Goal: Information Seeking & Learning: Understand process/instructions

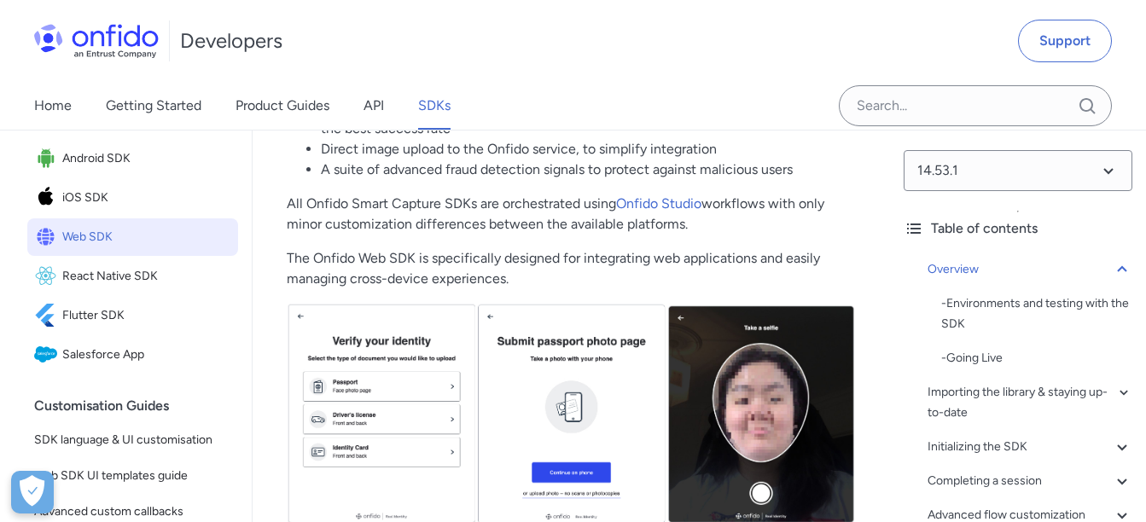
scroll to position [597, 0]
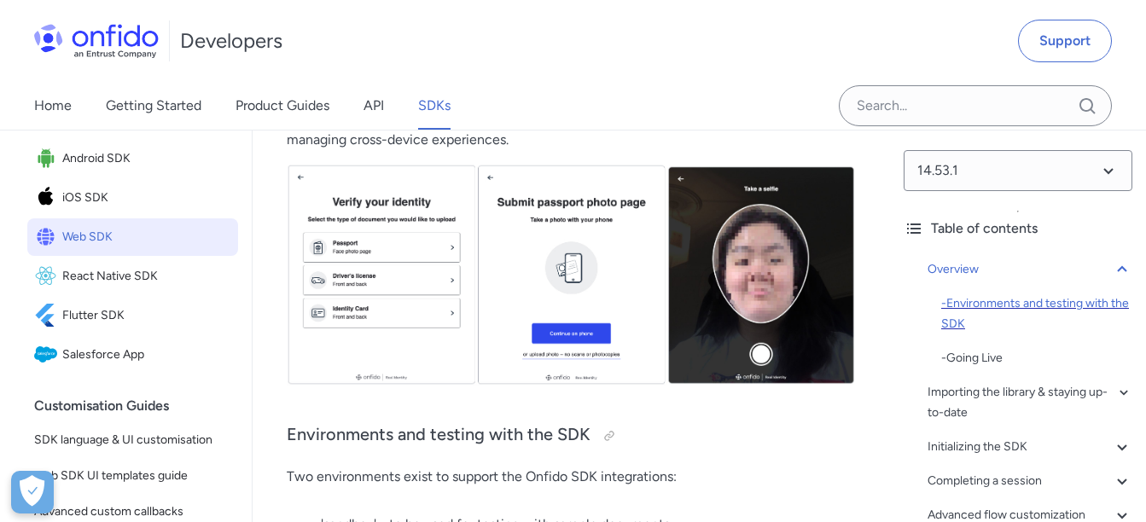
click at [993, 313] on div "- Environments and testing with the SDK" at bounding box center [1036, 314] width 191 height 41
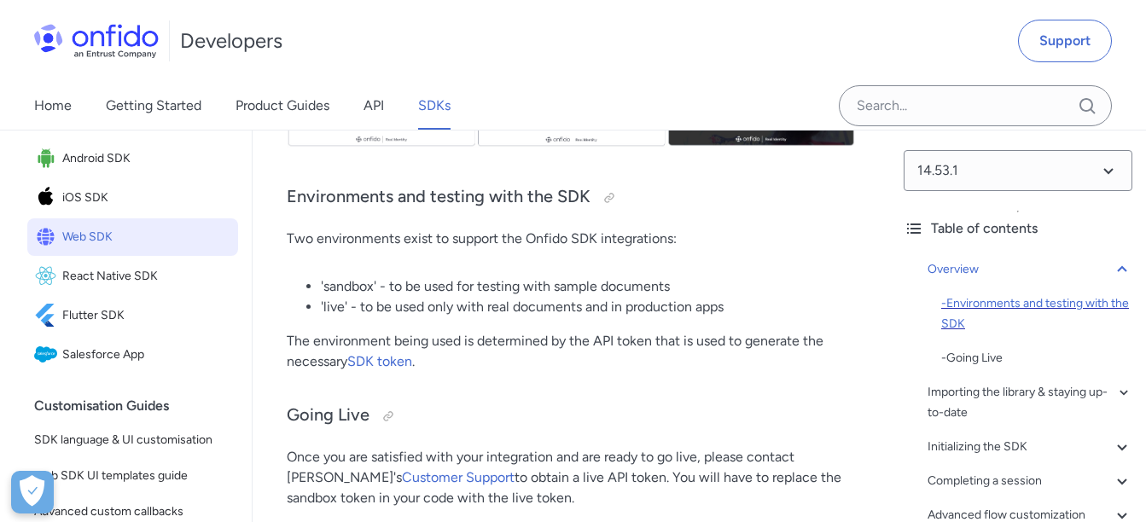
click at [1001, 312] on div "- Environments and testing with the SDK" at bounding box center [1036, 314] width 191 height 41
click at [970, 364] on div "- Going Live" at bounding box center [1036, 358] width 191 height 20
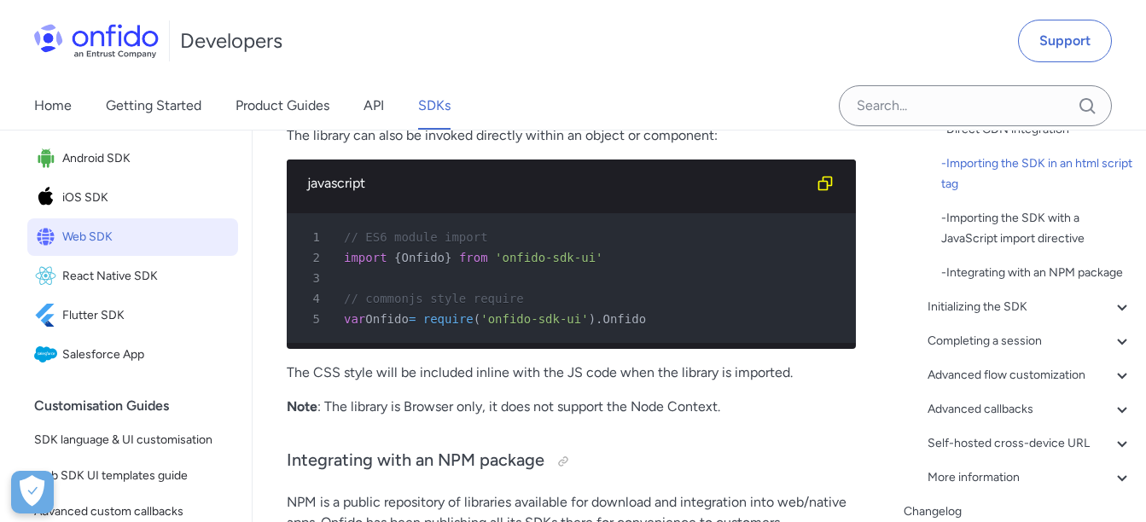
scroll to position [2334, 0]
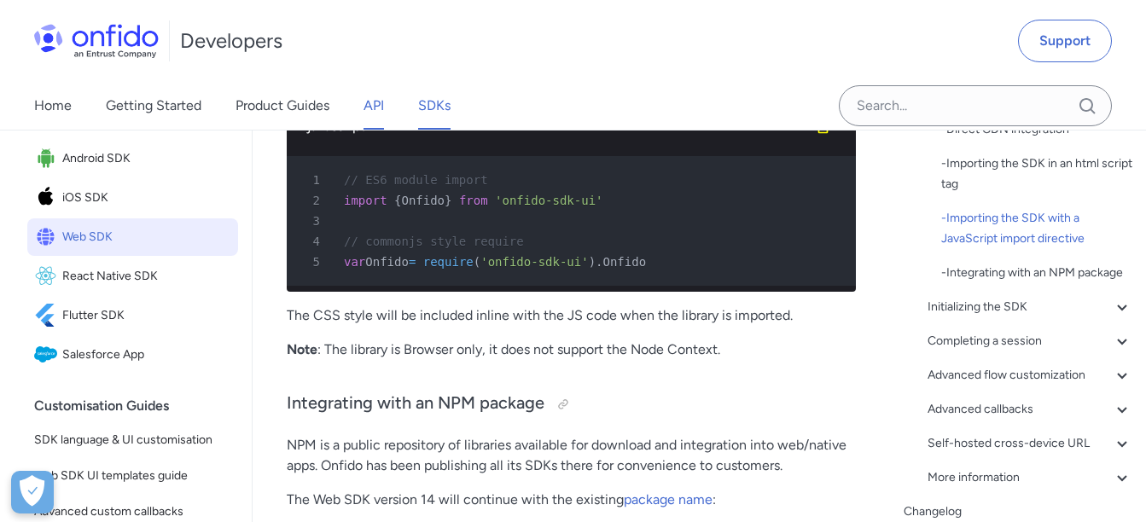
click at [370, 98] on link "API" at bounding box center [374, 106] width 20 height 48
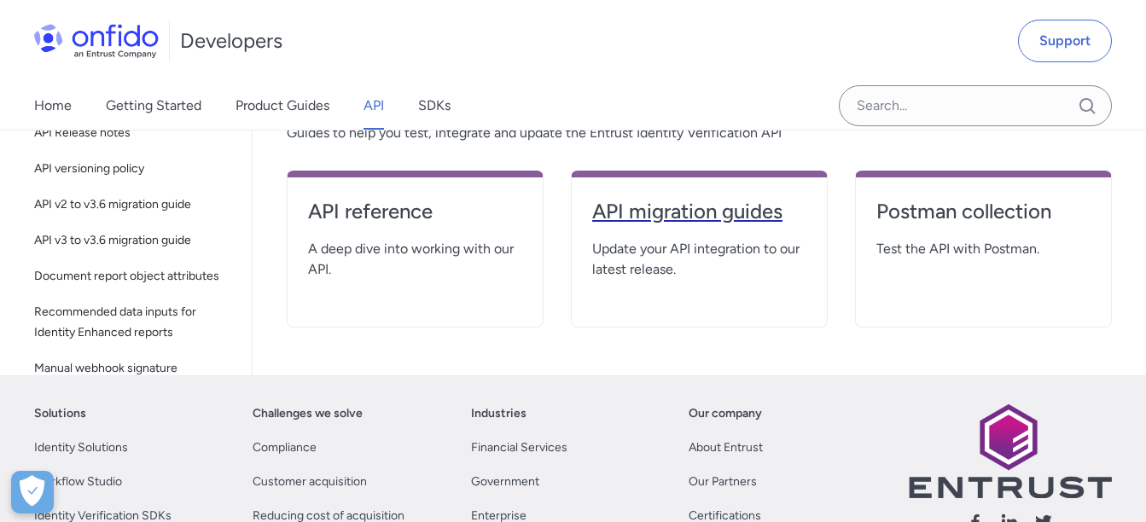
scroll to position [427, 0]
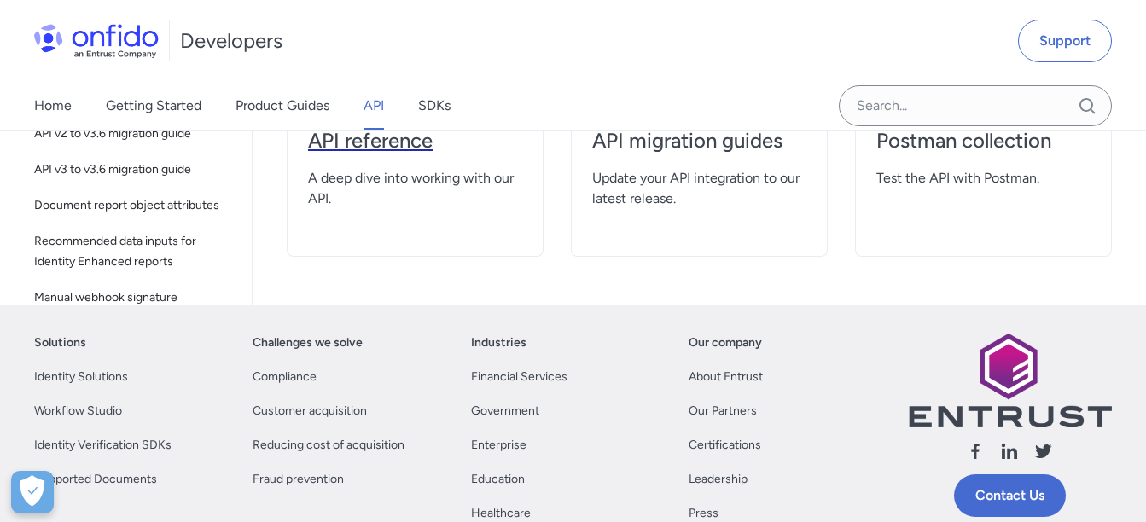
click at [411, 149] on h4 "API reference" at bounding box center [415, 140] width 214 height 27
select select "http"
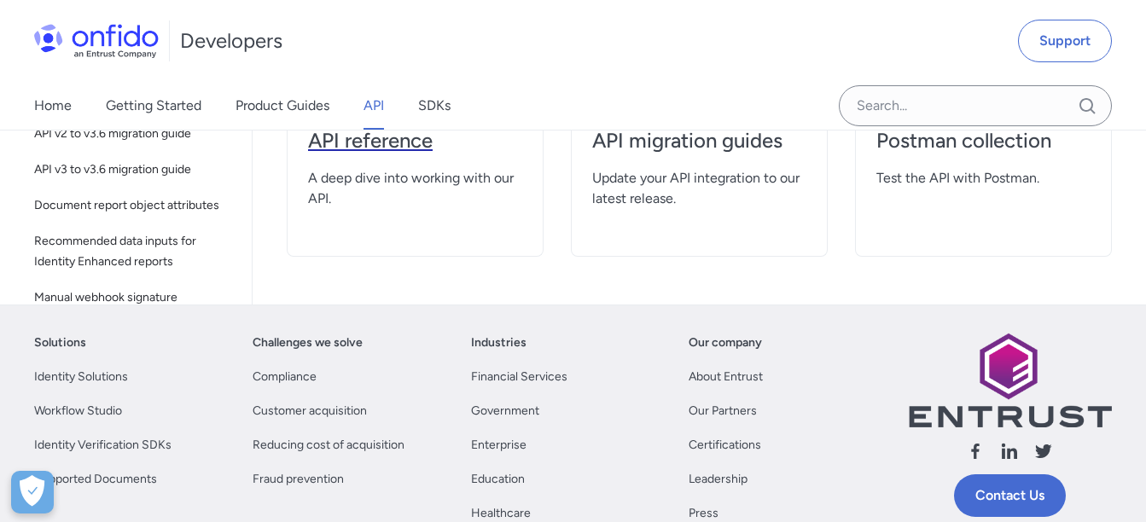
select select "http"
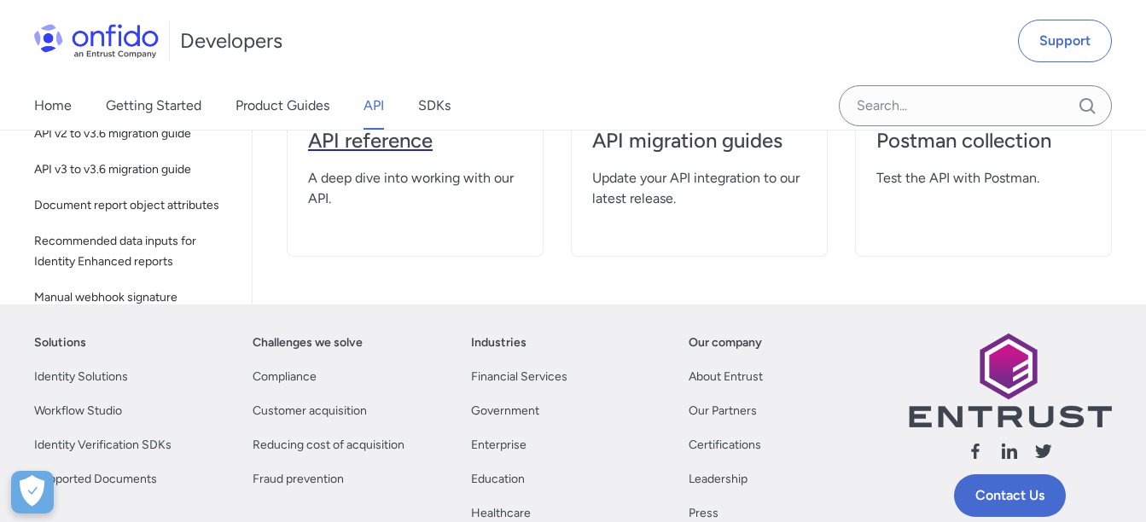
select select "http"
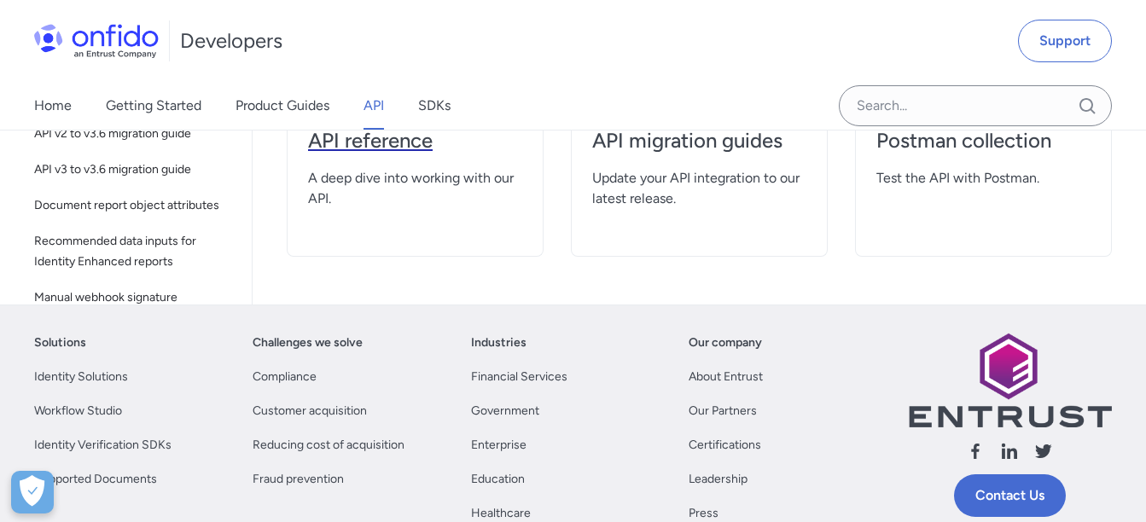
select select "http"
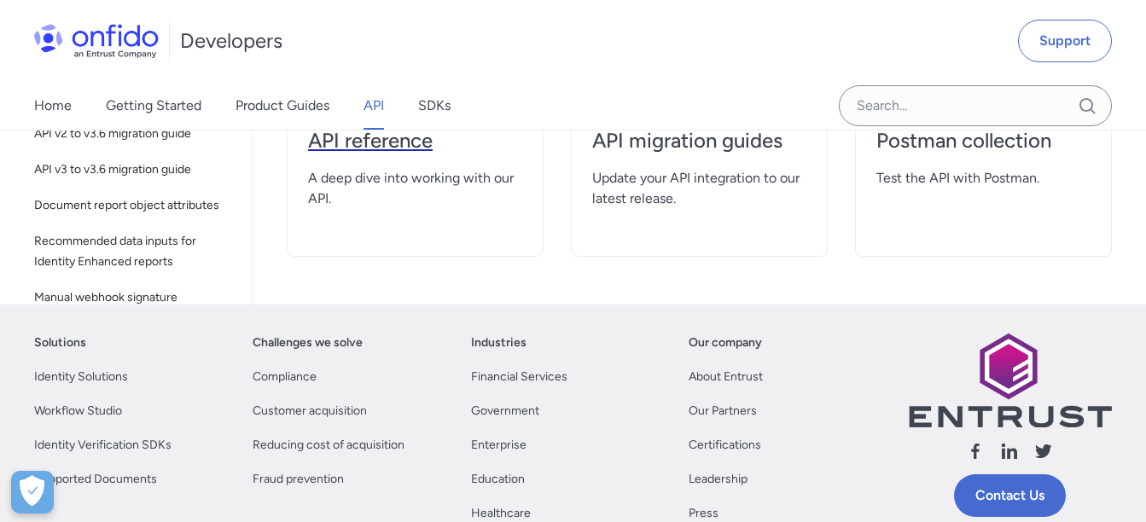
select select "http"
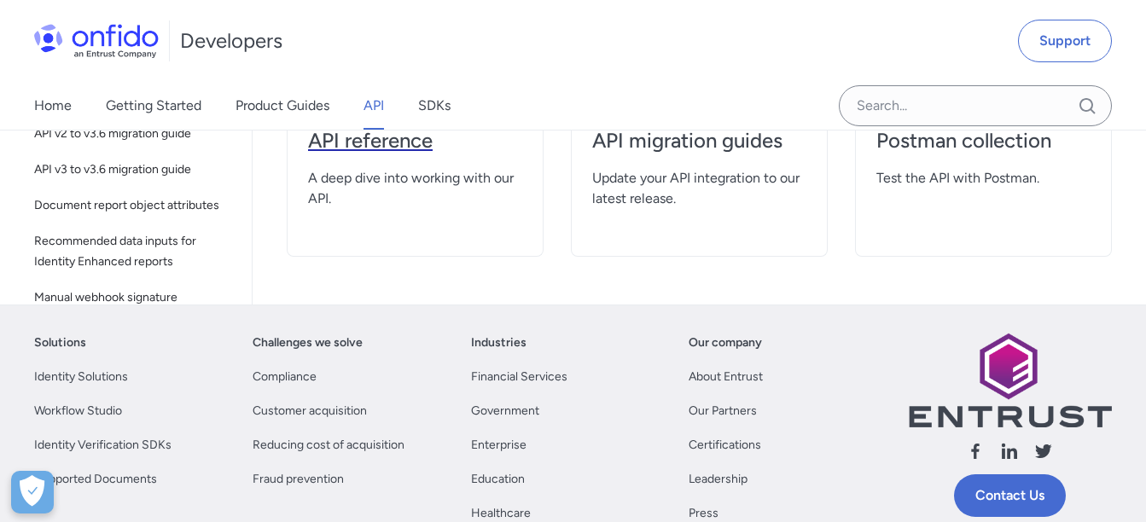
select select "http"
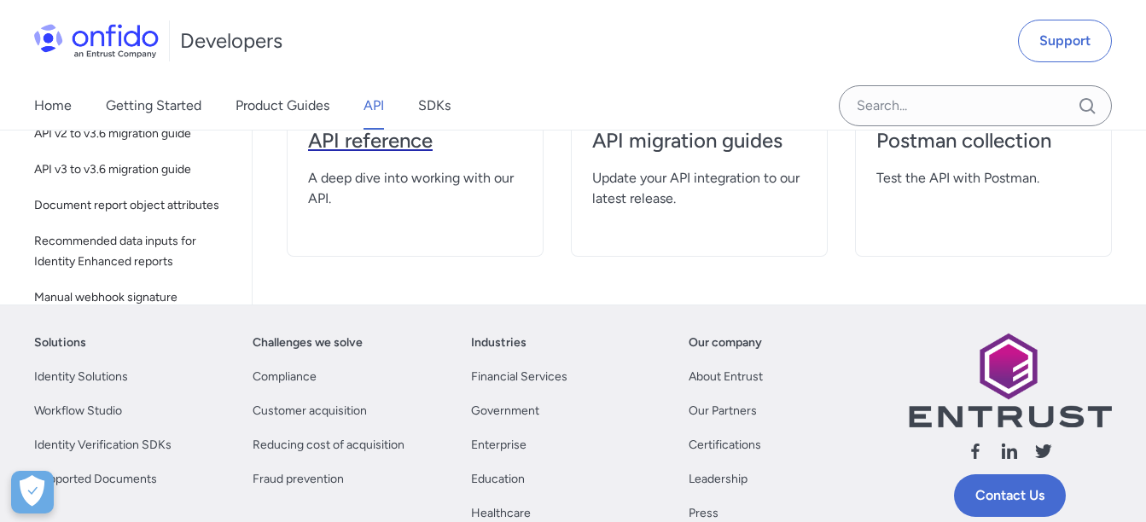
select select "http"
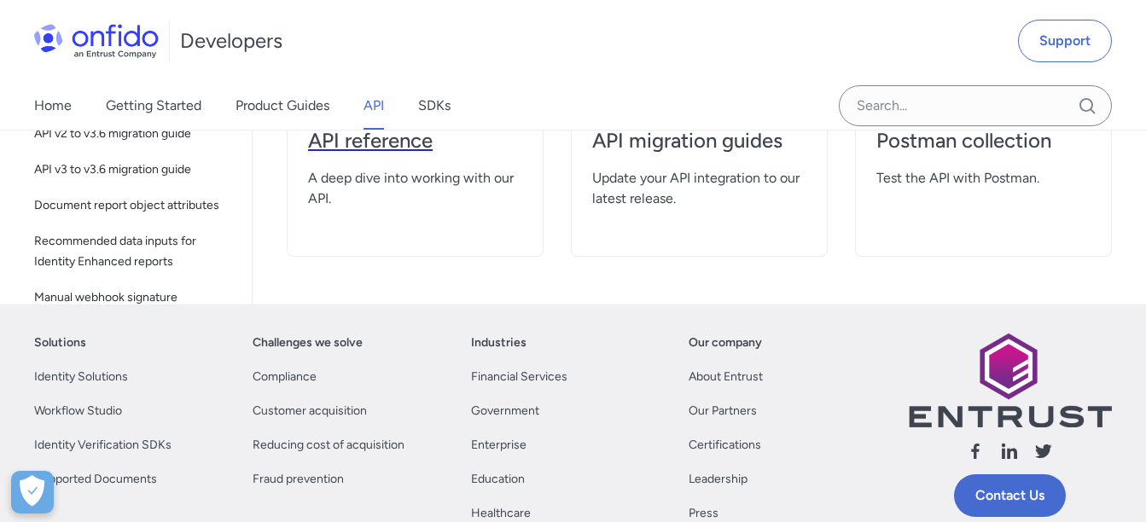
select select "http"
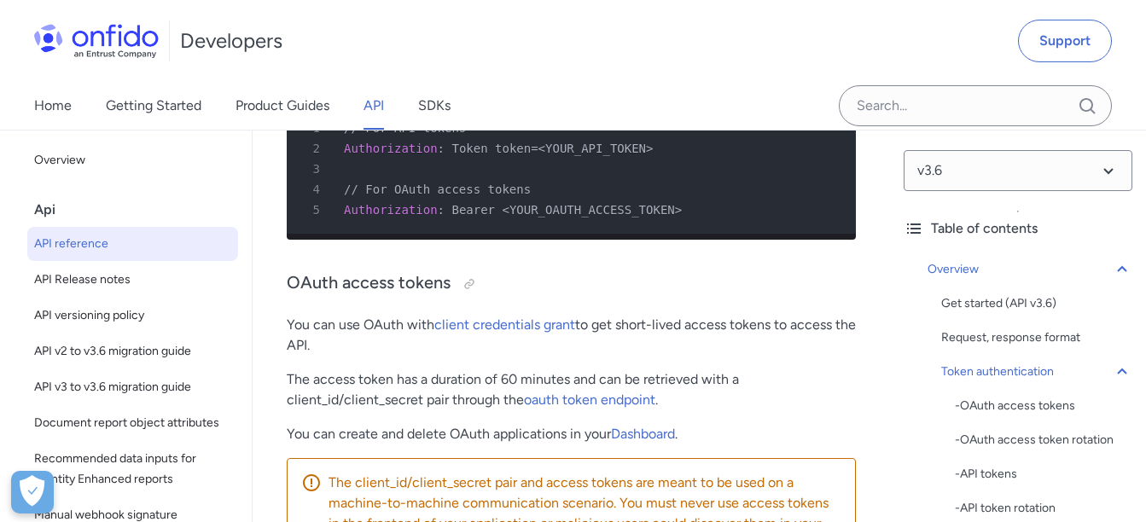
scroll to position [1109, 0]
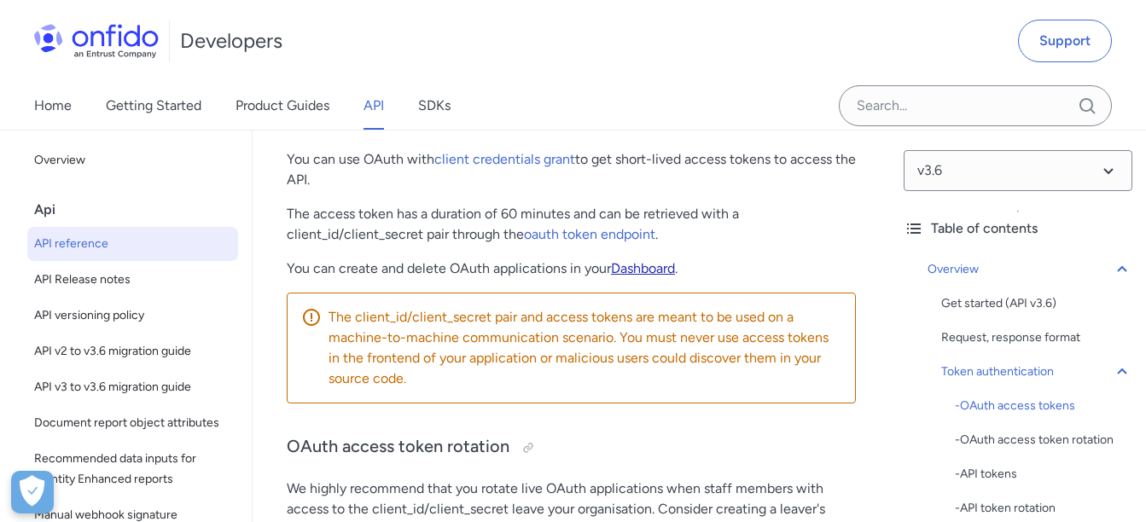
click at [660, 277] on link "Dashboard" at bounding box center [643, 268] width 64 height 16
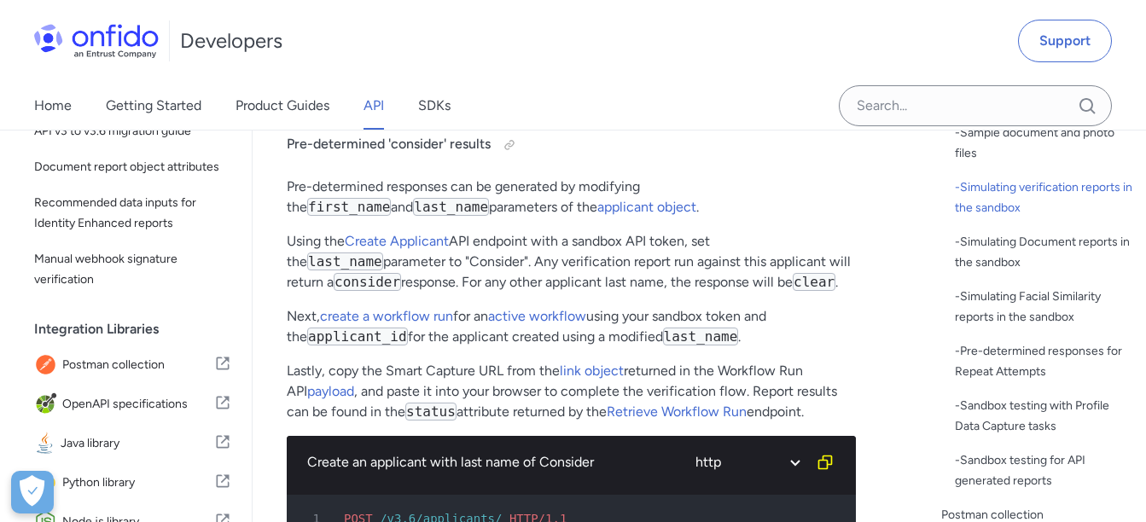
scroll to position [4438, 0]
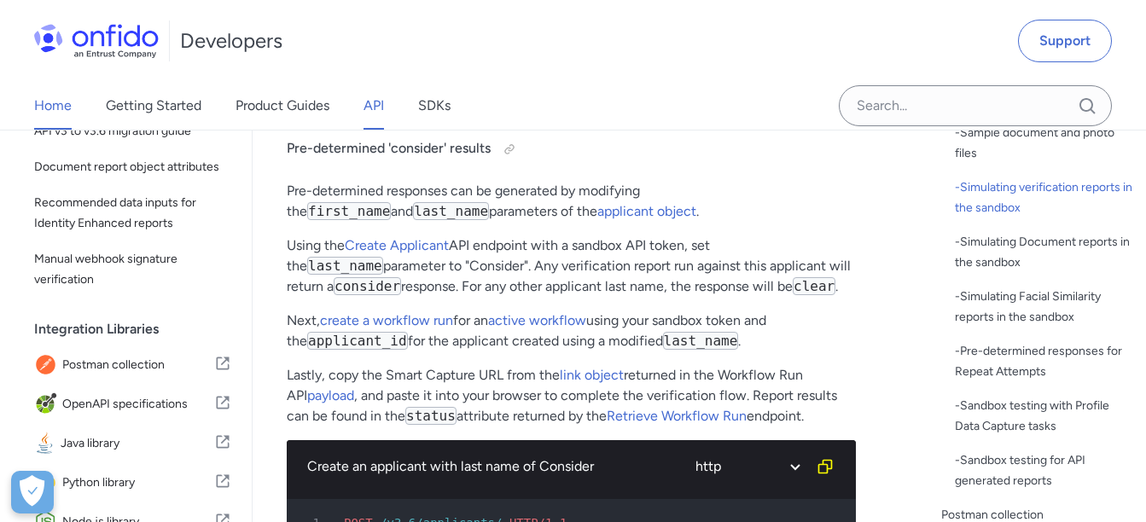
click at [50, 111] on link "Home" at bounding box center [53, 106] width 38 height 48
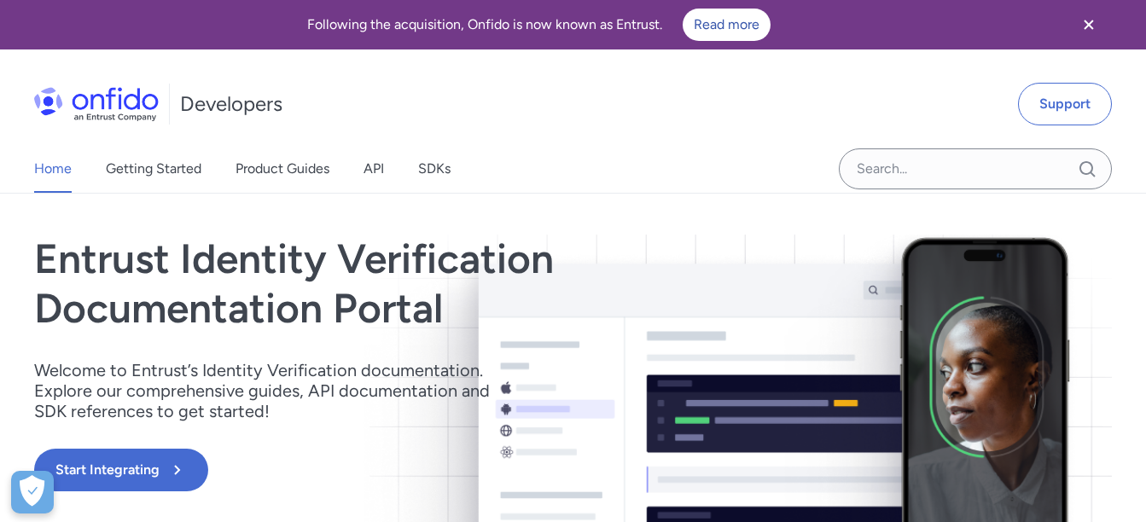
click at [1087, 20] on icon "Close banner" at bounding box center [1089, 25] width 20 height 20
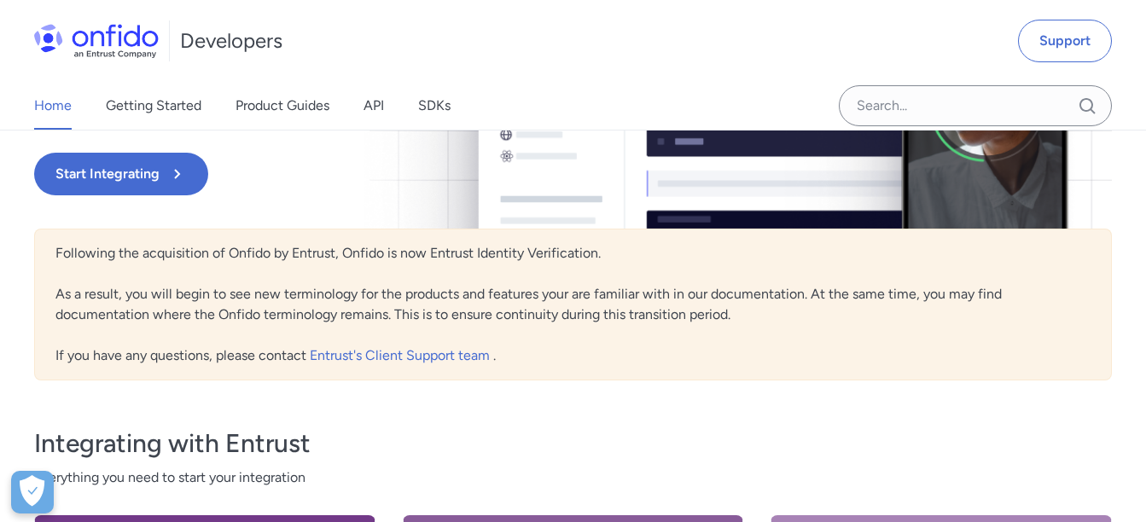
scroll to position [256, 0]
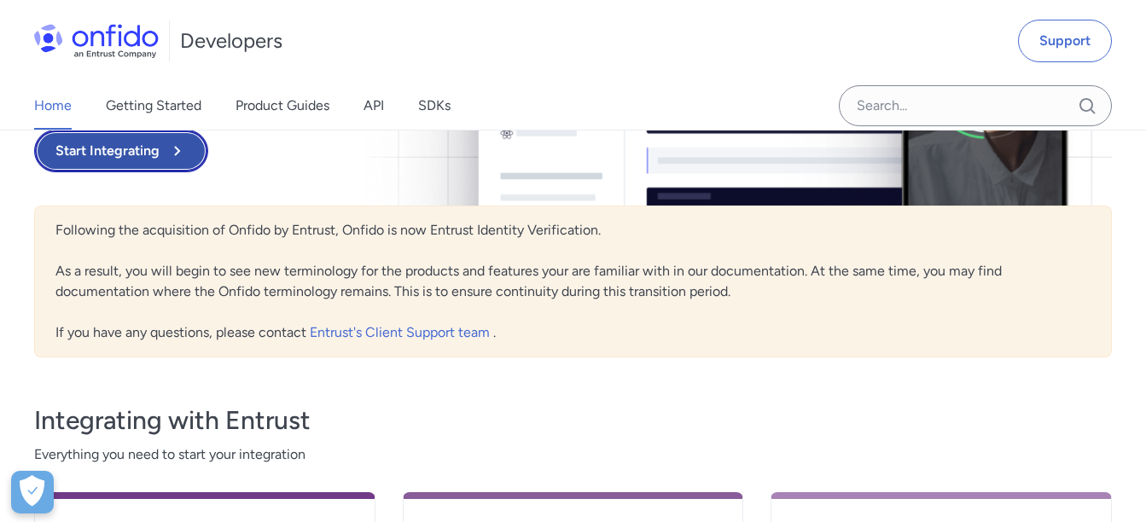
click at [149, 159] on button "Start Integrating" at bounding box center [121, 151] width 174 height 43
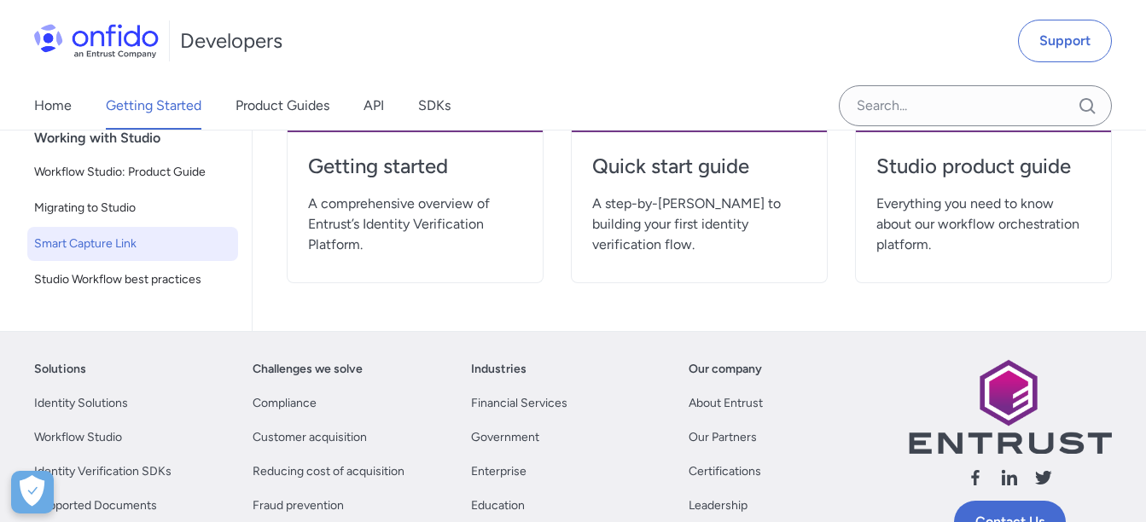
scroll to position [49, 0]
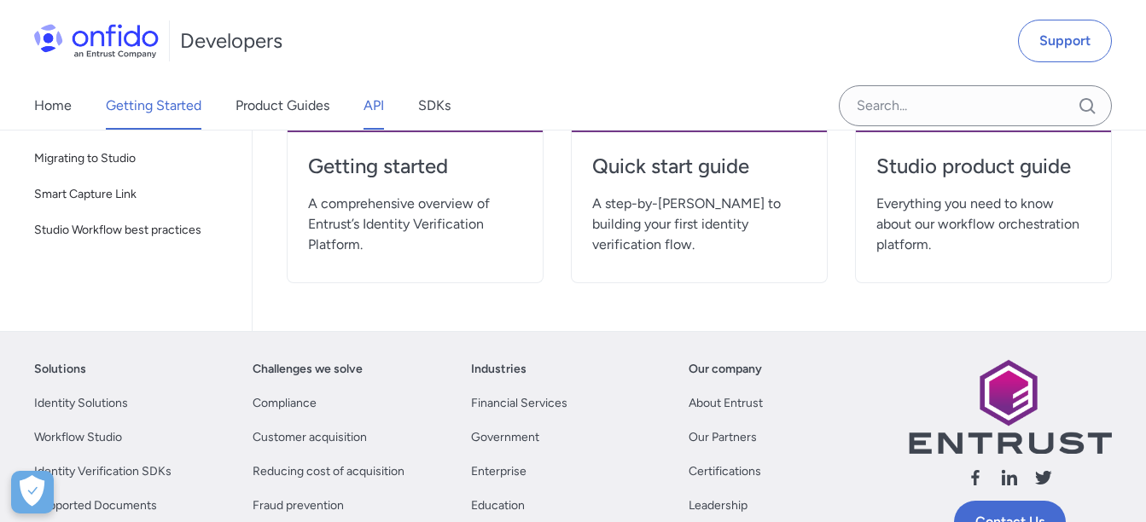
click at [364, 107] on link "API" at bounding box center [374, 106] width 20 height 48
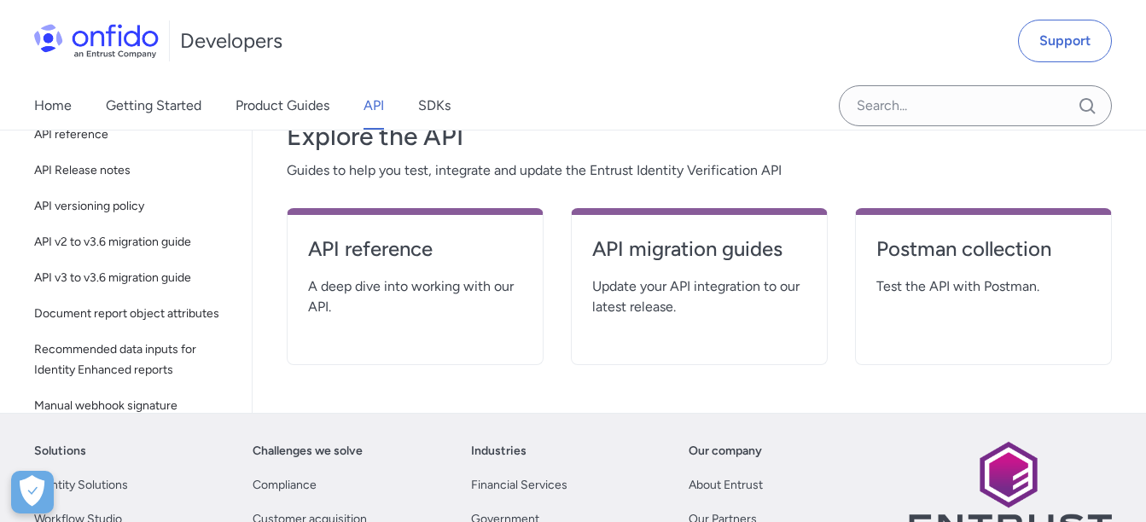
scroll to position [256, 0]
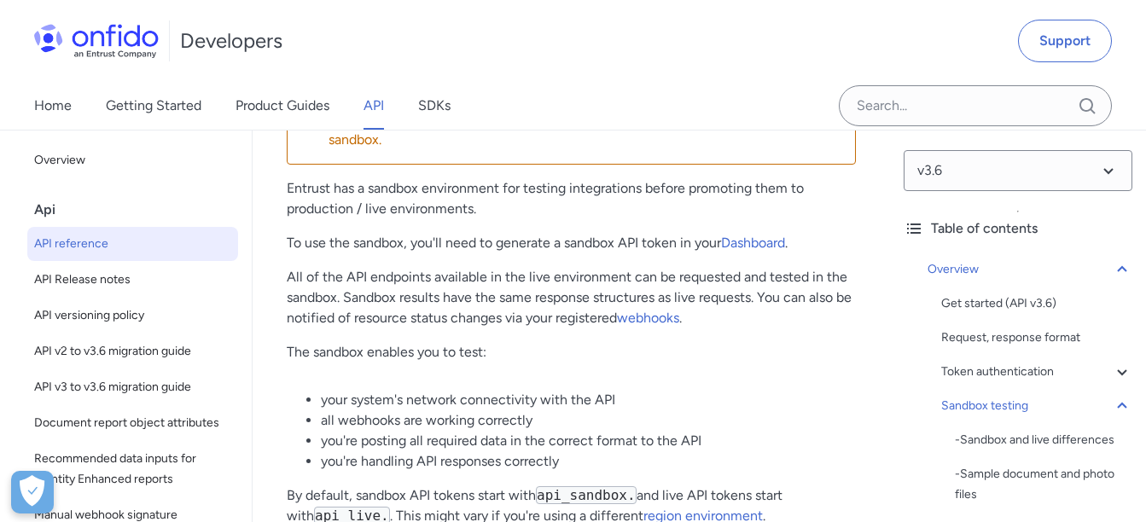
scroll to position [2902, 0]
click at [1048, 337] on div "Request, response format" at bounding box center [1036, 338] width 191 height 20
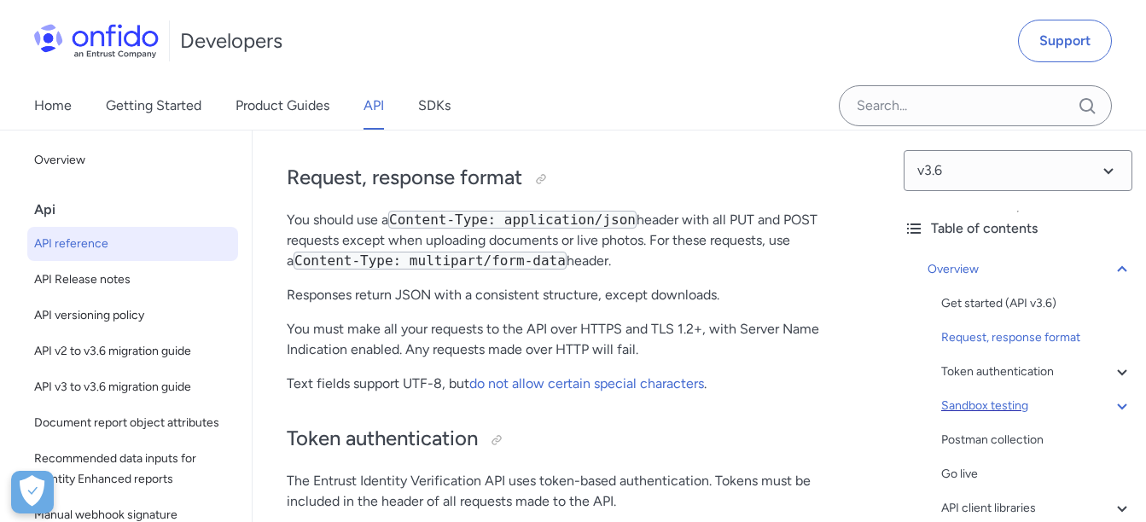
scroll to position [85, 0]
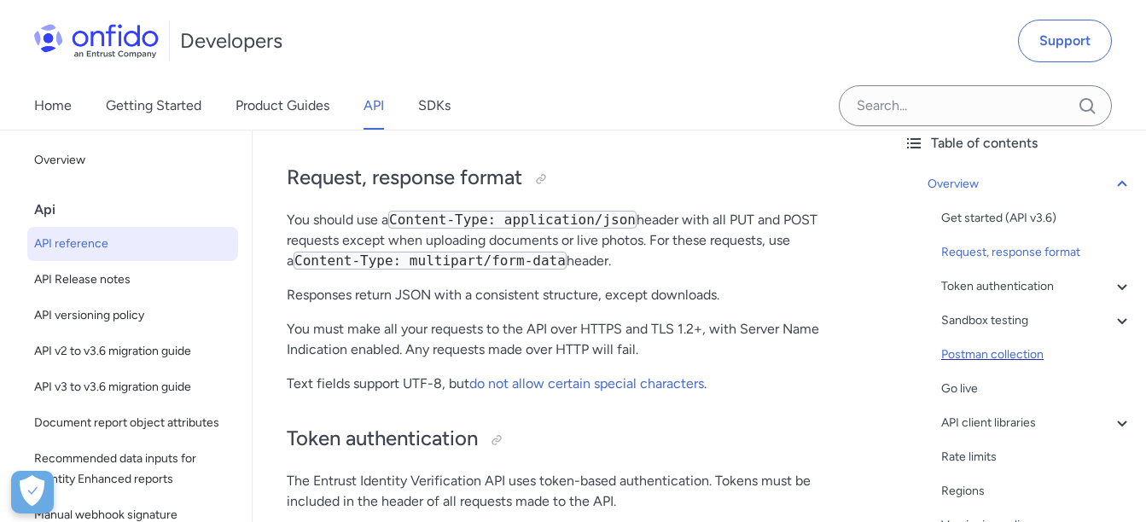
click at [981, 360] on div "Postman collection" at bounding box center [1036, 355] width 191 height 20
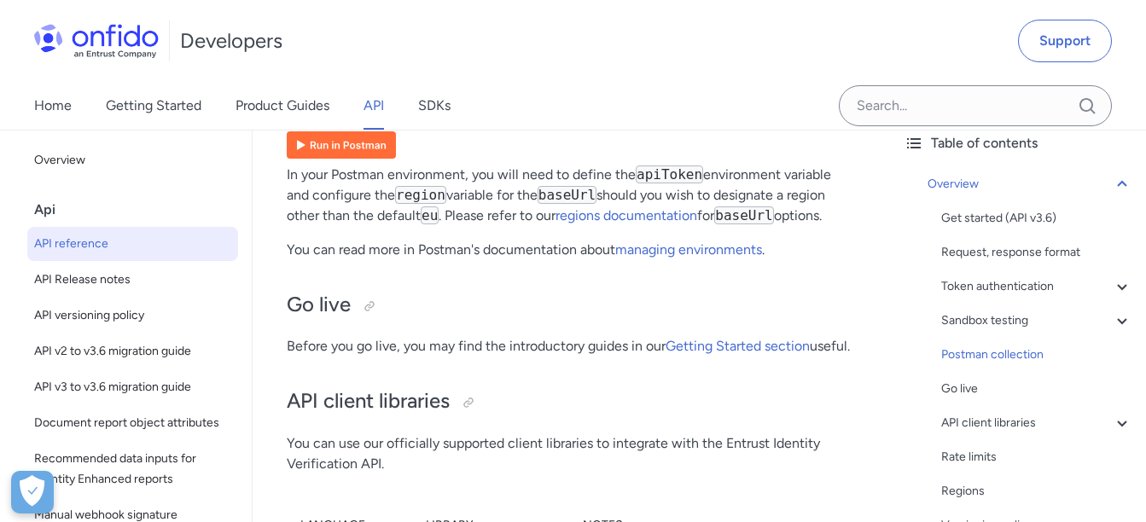
click at [375, 159] on img at bounding box center [341, 144] width 109 height 27
